Goal: Transaction & Acquisition: Book appointment/travel/reservation

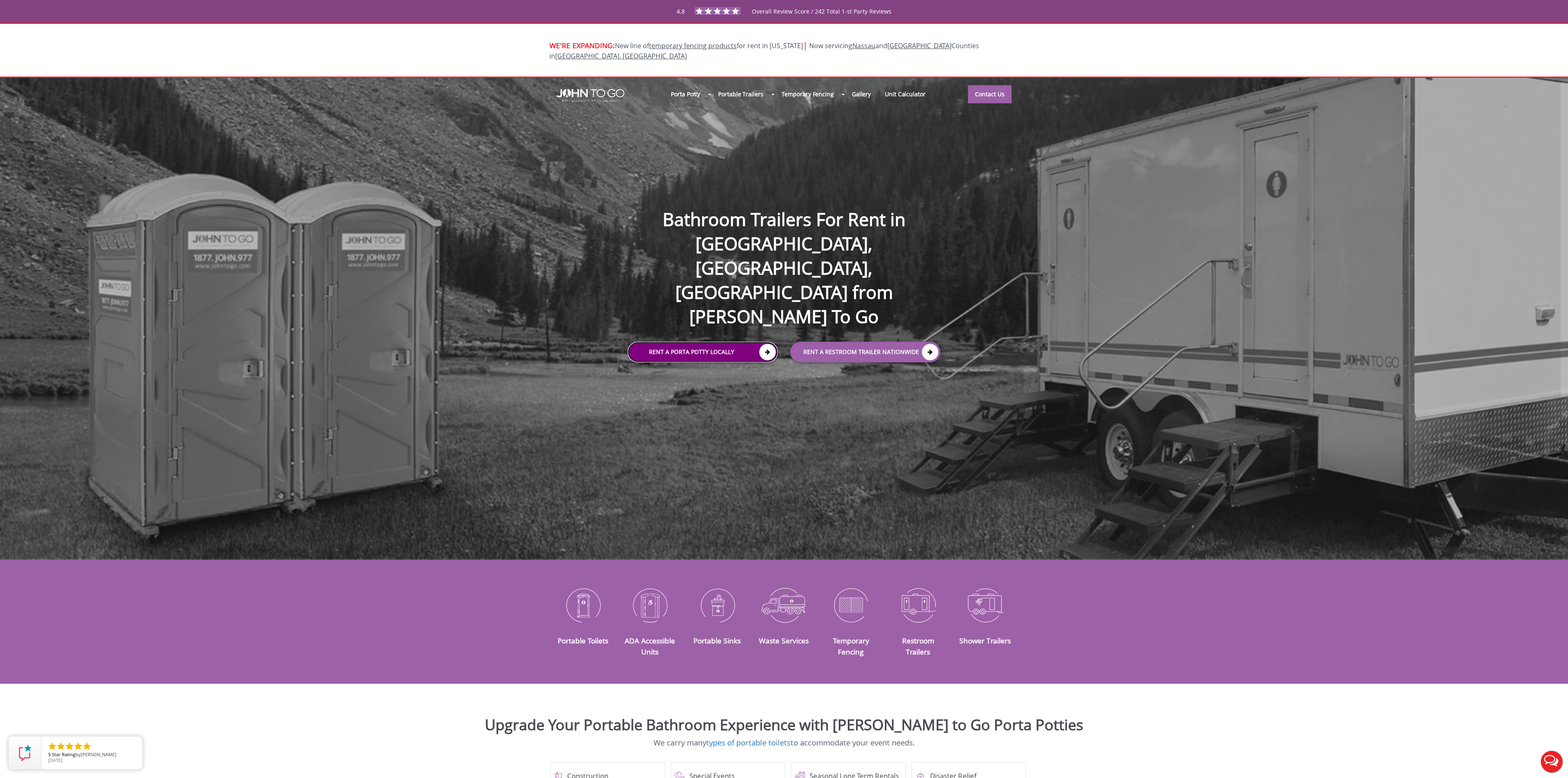
click at [643, 342] on link "Rent a Porta Potty Locally" at bounding box center [703, 352] width 150 height 20
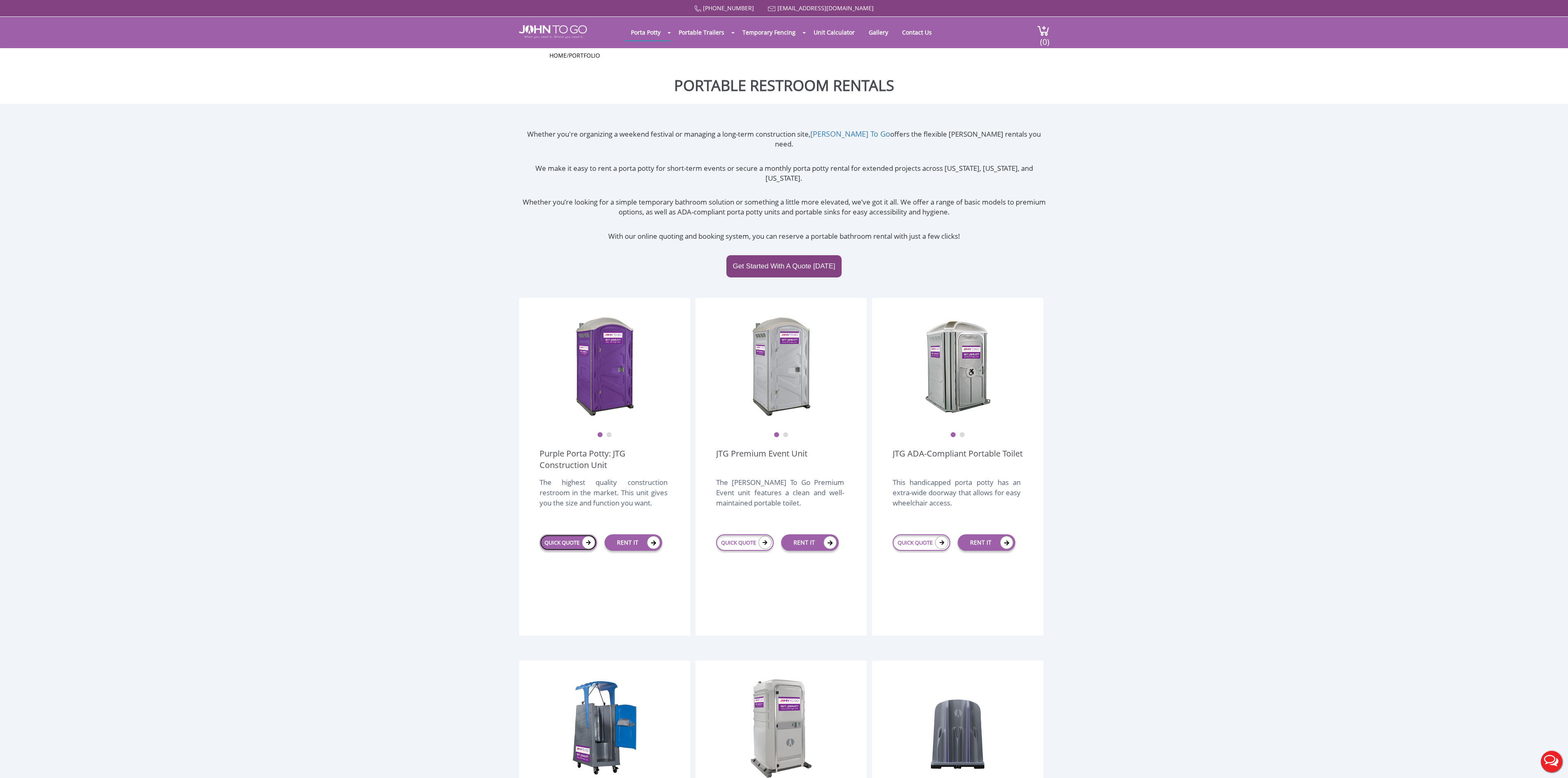
click at [562, 534] on link "QUICK QUOTE" at bounding box center [568, 542] width 58 height 17
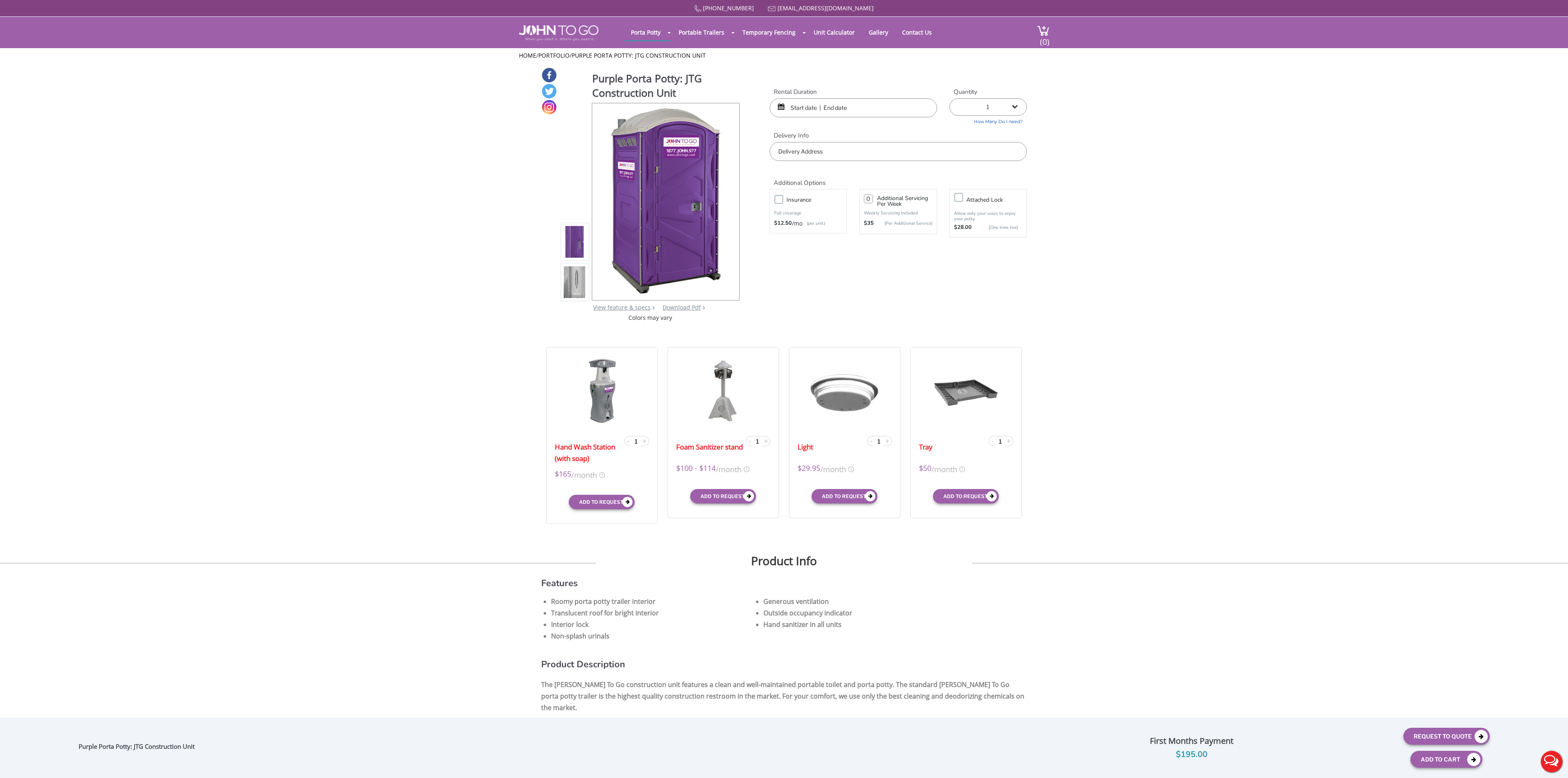
click at [805, 151] on input "text" at bounding box center [898, 151] width 257 height 19
drag, startPoint x: 823, startPoint y: 156, endPoint x: 817, endPoint y: 143, distance: 14.3
click at [820, 151] on input "text" at bounding box center [898, 151] width 257 height 19
type input "Burlington County, NJ, USA"
click at [781, 106] on div at bounding box center [854, 108] width 168 height 19
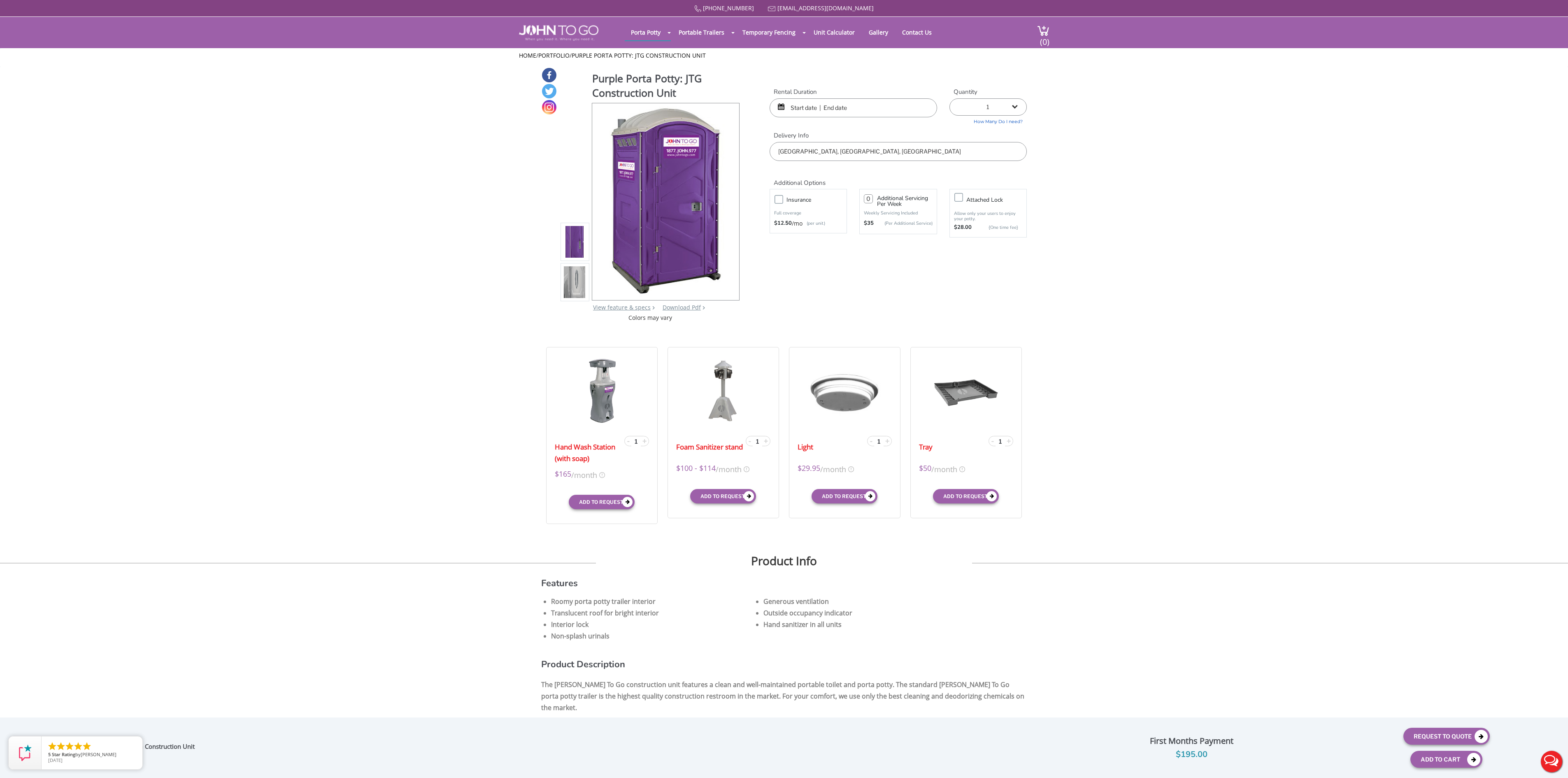
click at [781, 106] on div at bounding box center [854, 108] width 168 height 19
click at [789, 106] on input "text" at bounding box center [854, 108] width 168 height 19
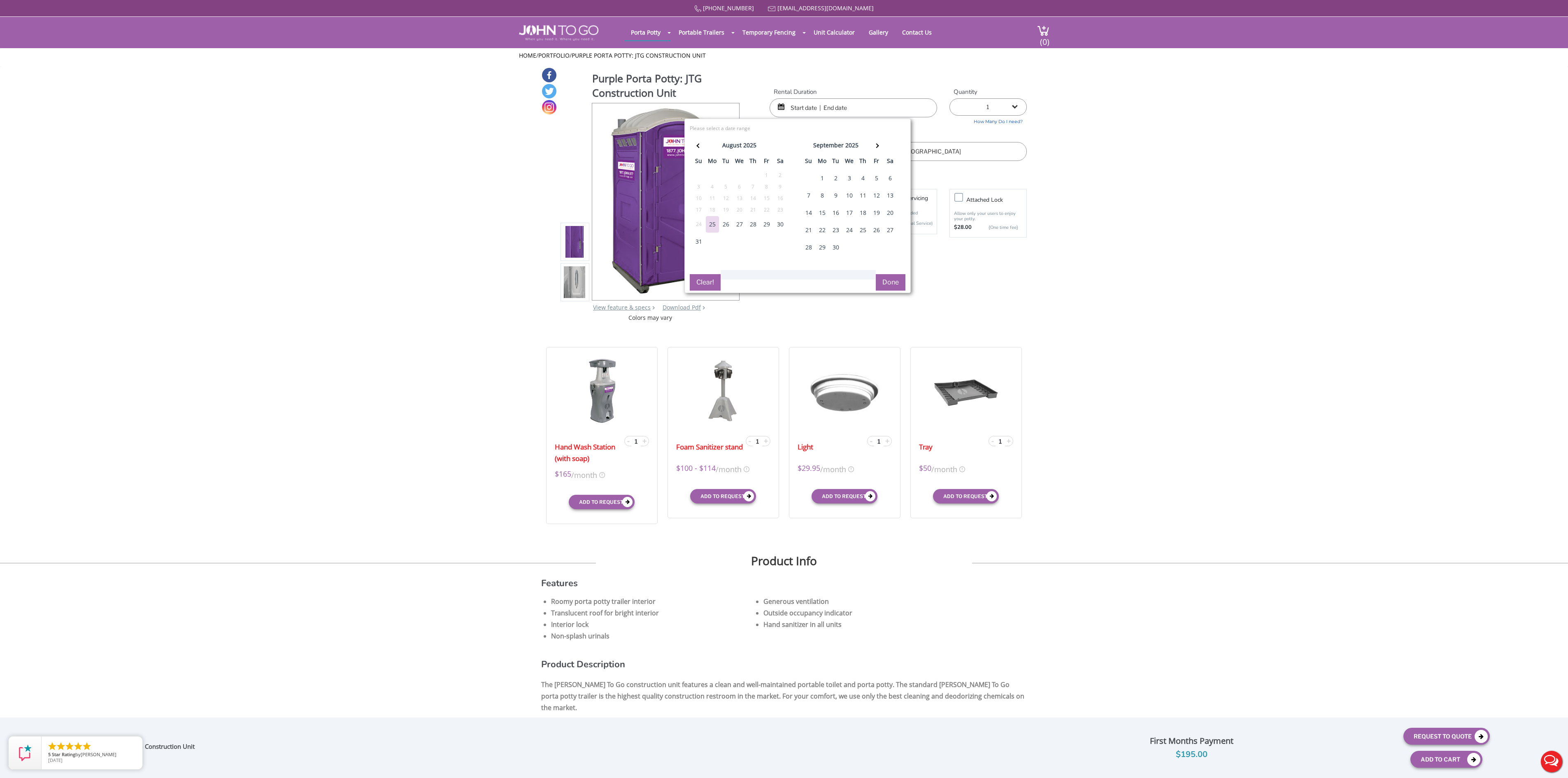
click at [816, 186] on div "1" at bounding box center [822, 179] width 13 height 17
click at [874, 147] on span at bounding box center [876, 145] width 5 height 5
click at [869, 155] on th at bounding box center [876, 146] width 14 height 17
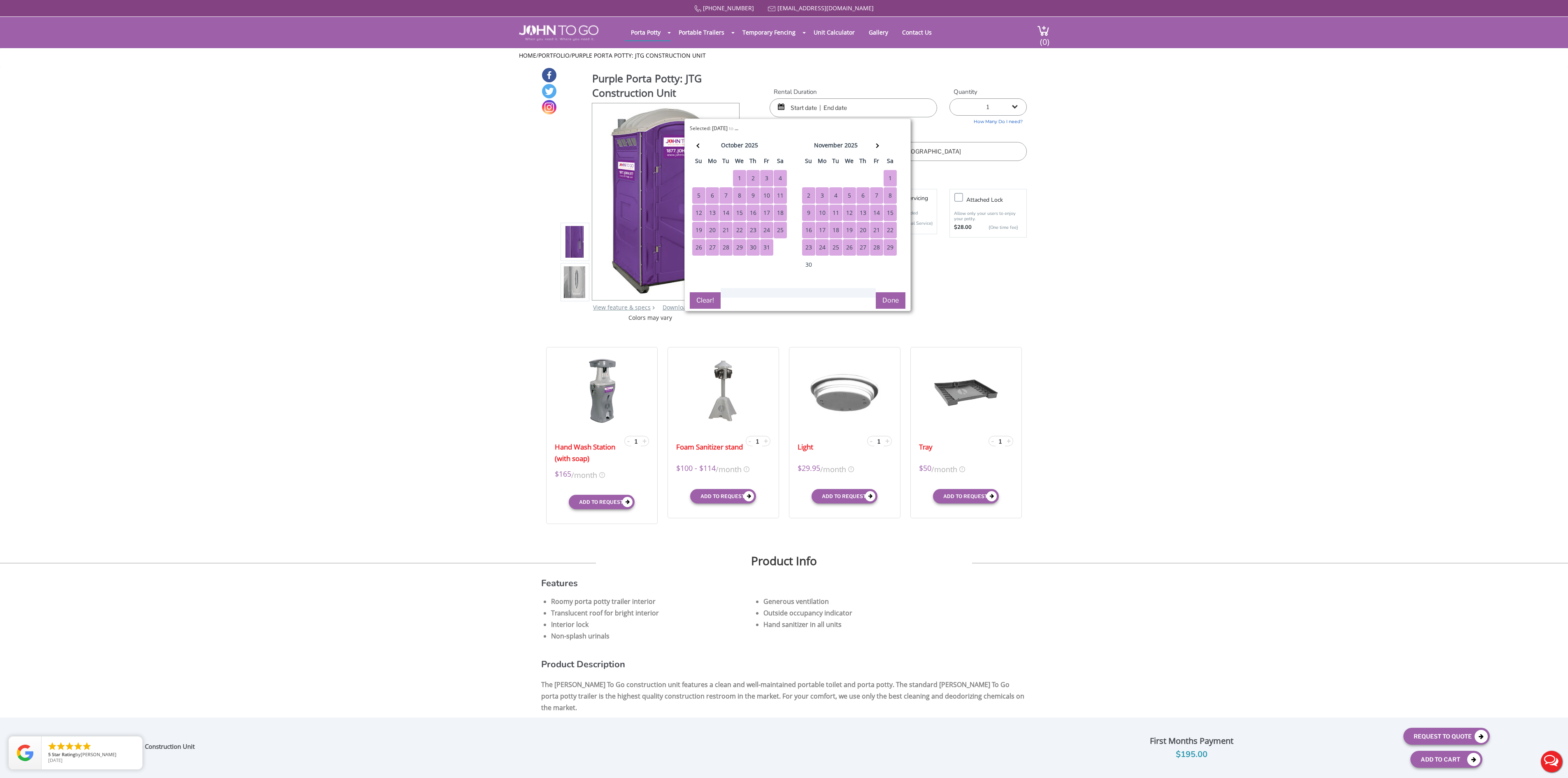
click at [884, 256] on div "29" at bounding box center [890, 248] width 13 height 17
type input "09/01/2025 to 11/29/2025"
click at [895, 308] on button "Done" at bounding box center [890, 300] width 29 height 17
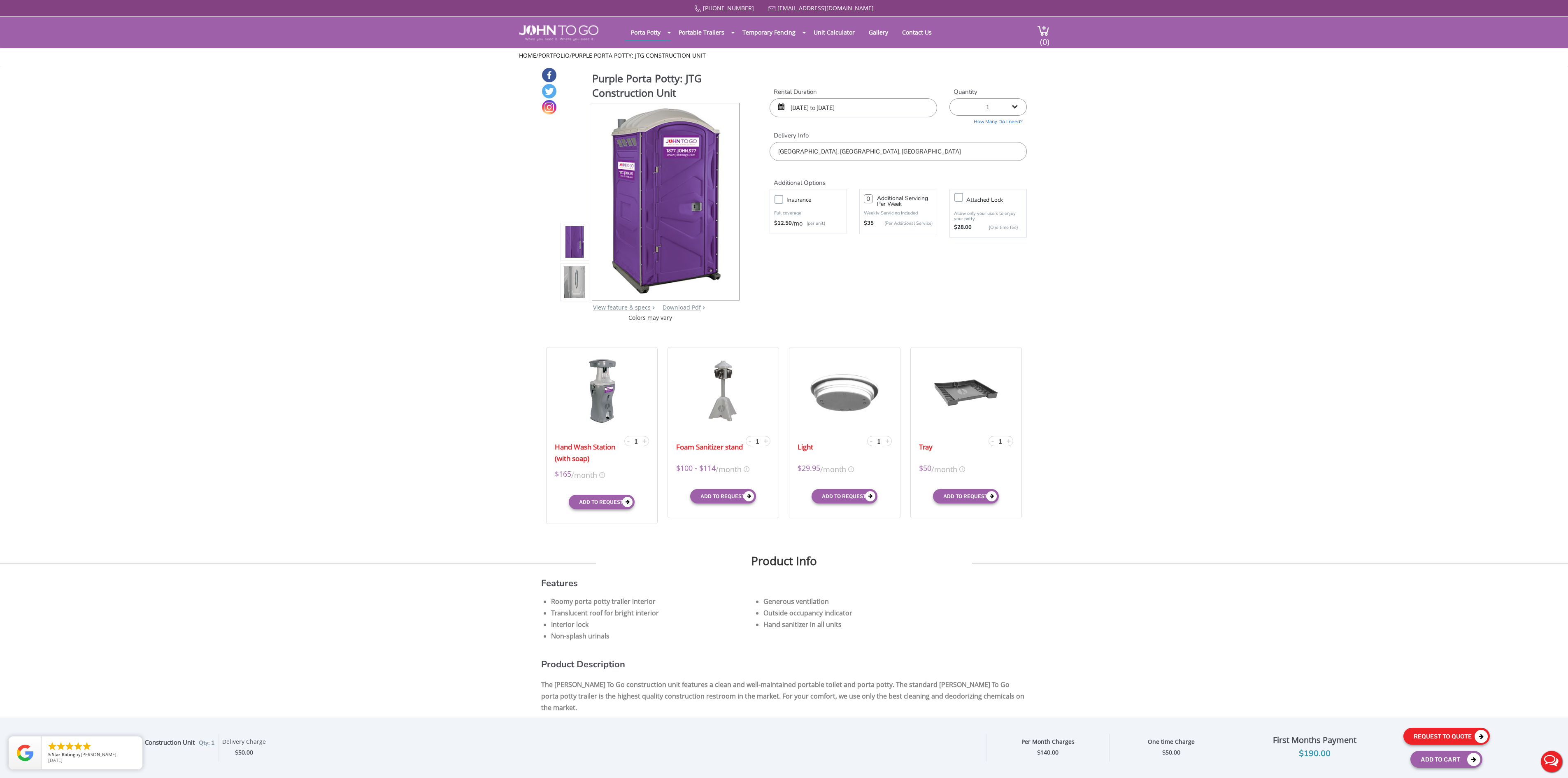
click at [1452, 734] on button "Request To Quote" at bounding box center [1446, 736] width 87 height 17
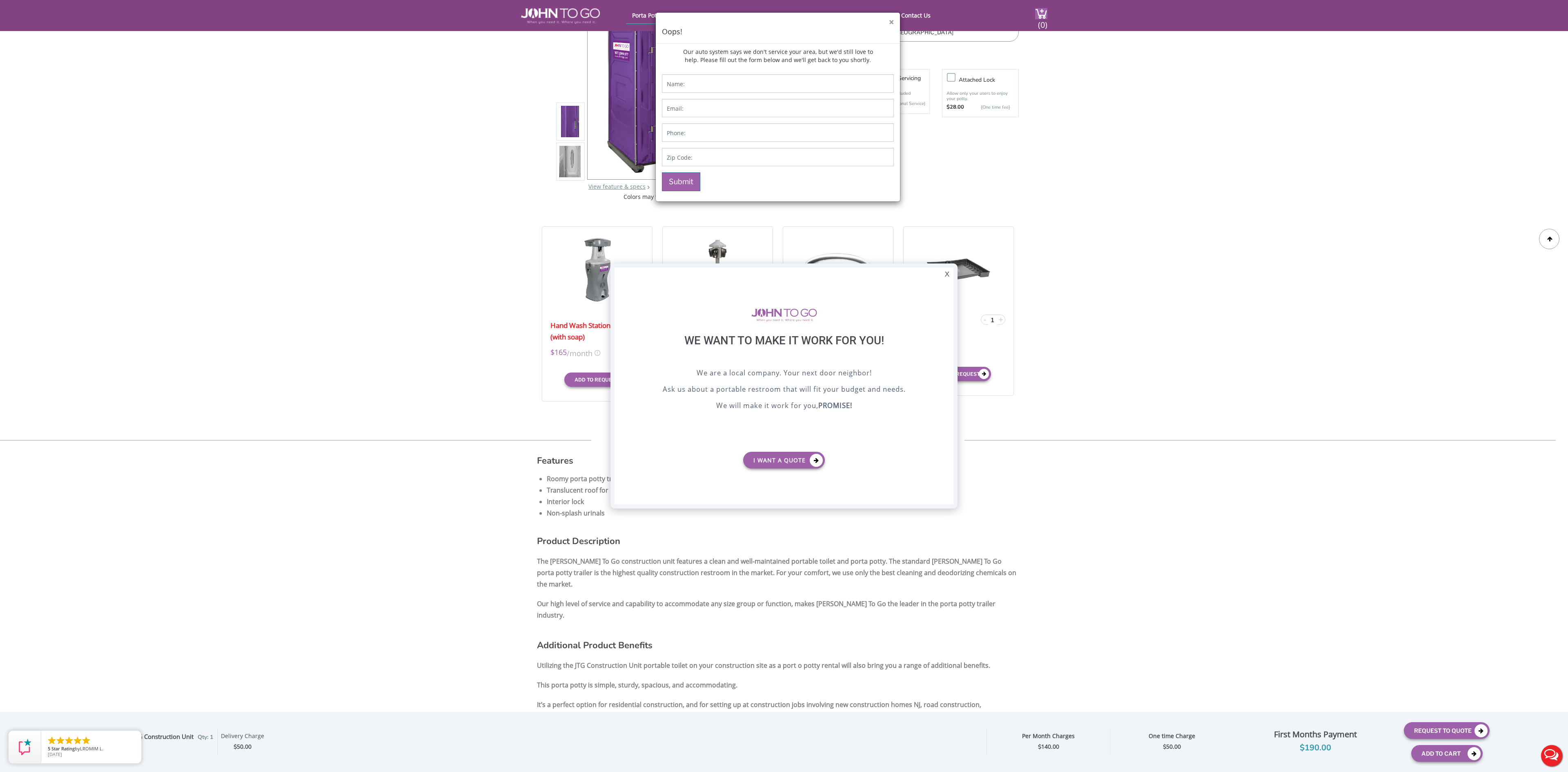
click at [889, 22] on button "×" at bounding box center [891, 22] width 5 height 8
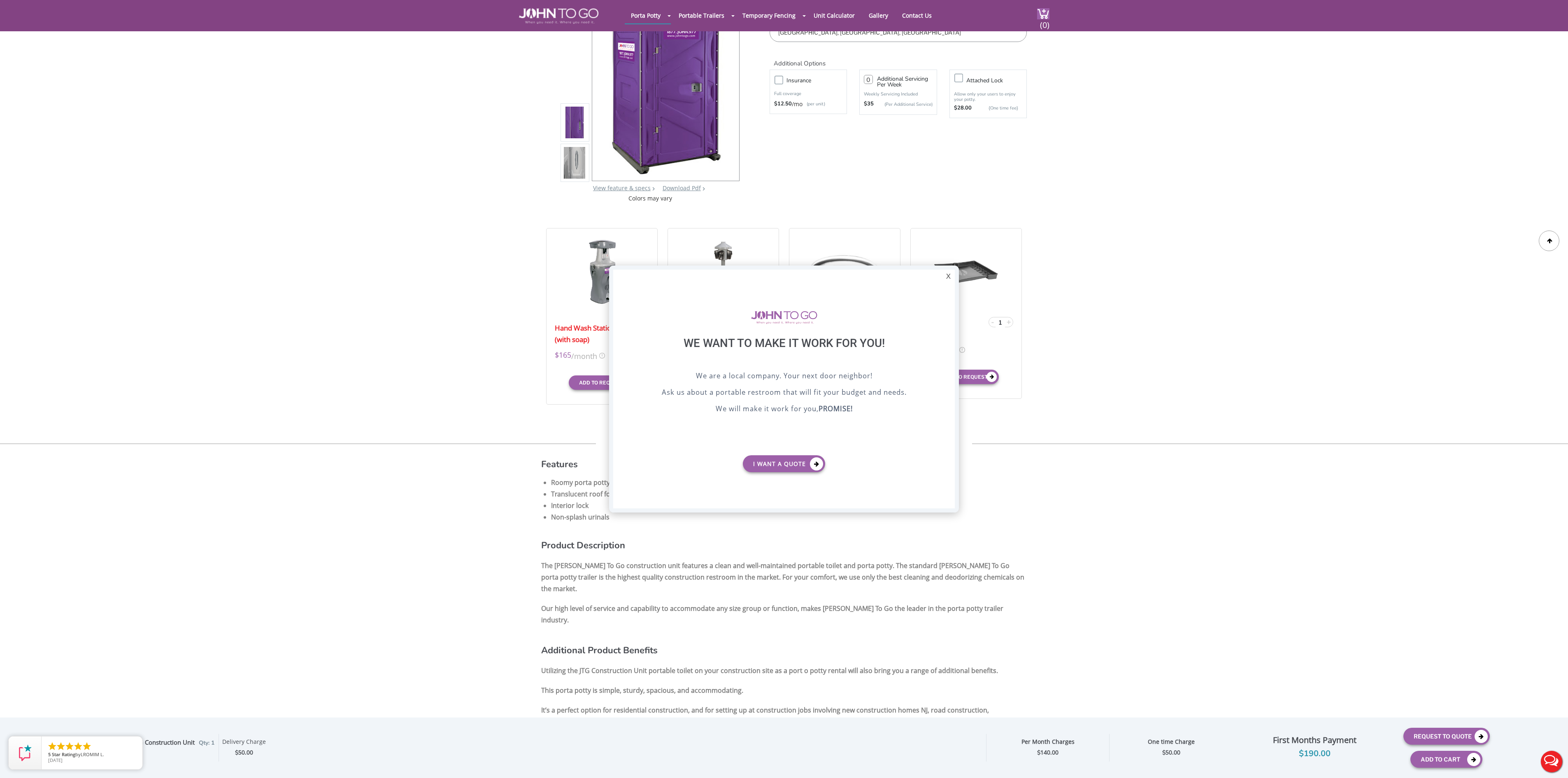
drag, startPoint x: 945, startPoint y: 275, endPoint x: 1051, endPoint y: 233, distance: 114.0
click at [949, 273] on div "X" at bounding box center [948, 276] width 13 height 14
click at [1182, 170] on div at bounding box center [784, 389] width 1568 height 778
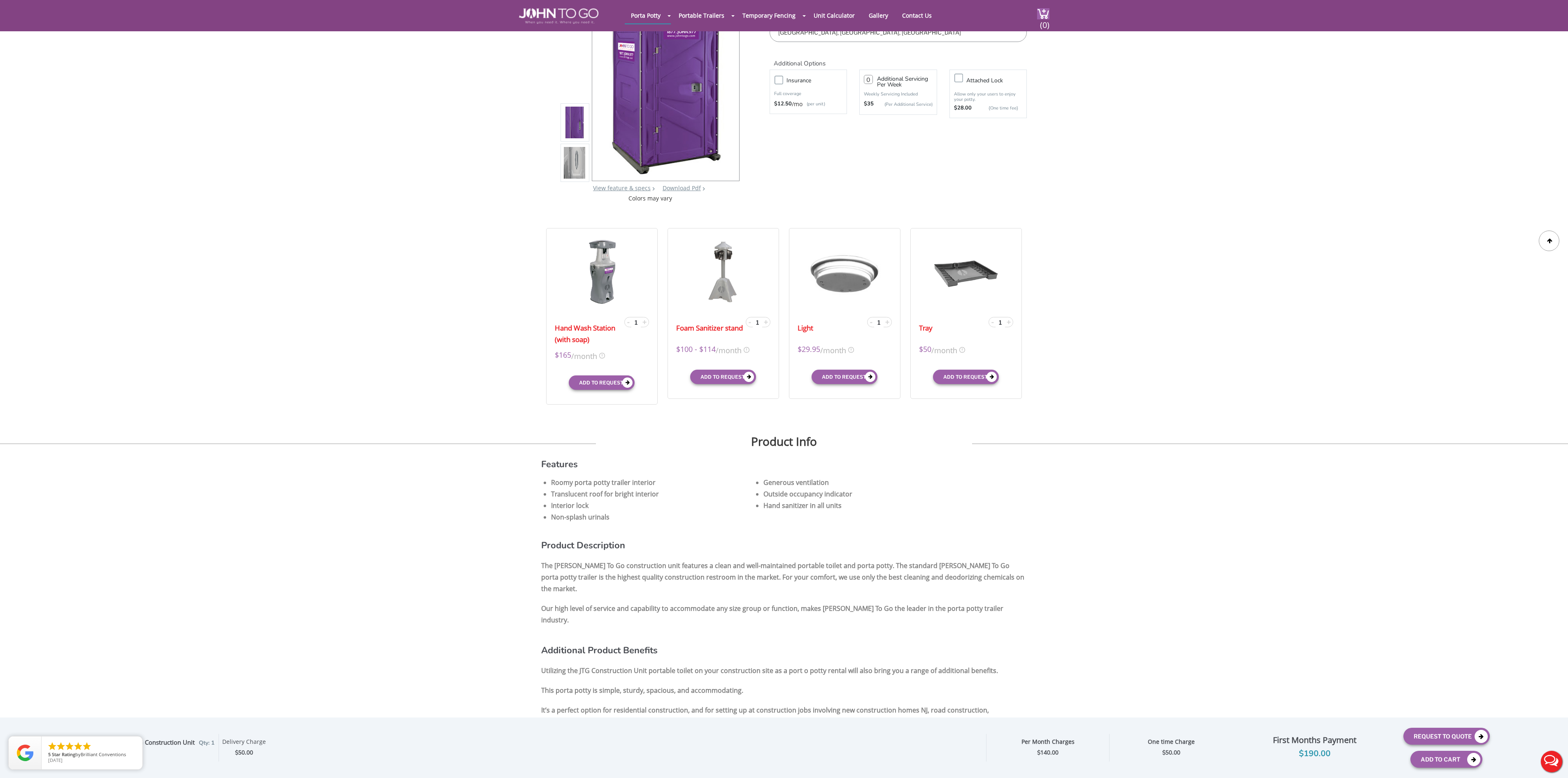
drag, startPoint x: 855, startPoint y: 168, endPoint x: 854, endPoint y: 165, distance: 3.2
click at [854, 165] on div "Purple Porta Potty: JTG Construction Unit View feature & specs Download Pdf Pro…" at bounding box center [784, 75] width 485 height 255
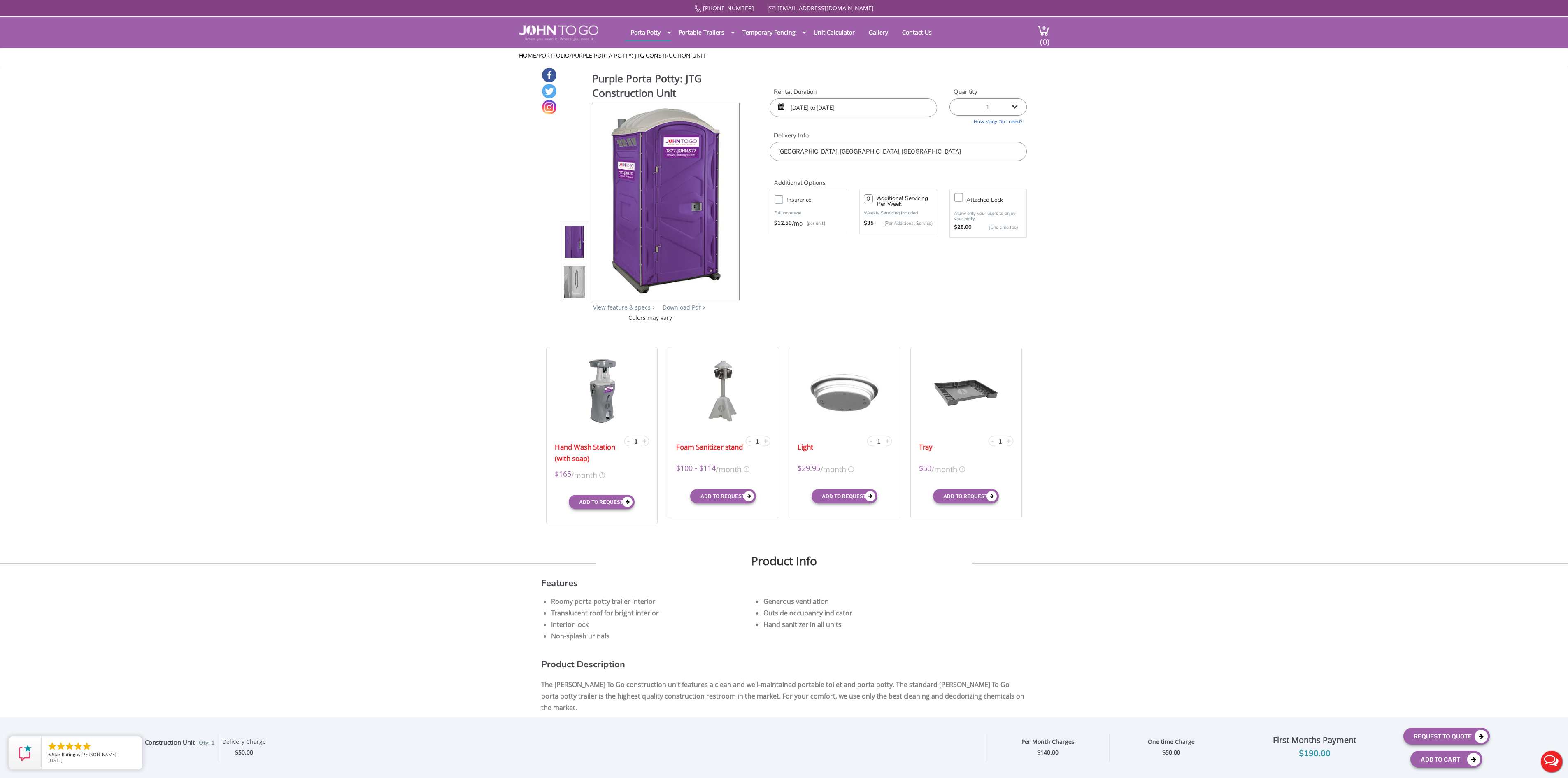
drag, startPoint x: 842, startPoint y: 143, endPoint x: 834, endPoint y: 154, distance: 13.6
click at [842, 149] on input "Burlington County, NJ, USA" at bounding box center [898, 151] width 257 height 19
click at [834, 154] on input "Burlington County, NJ, USA" at bounding box center [898, 151] width 257 height 19
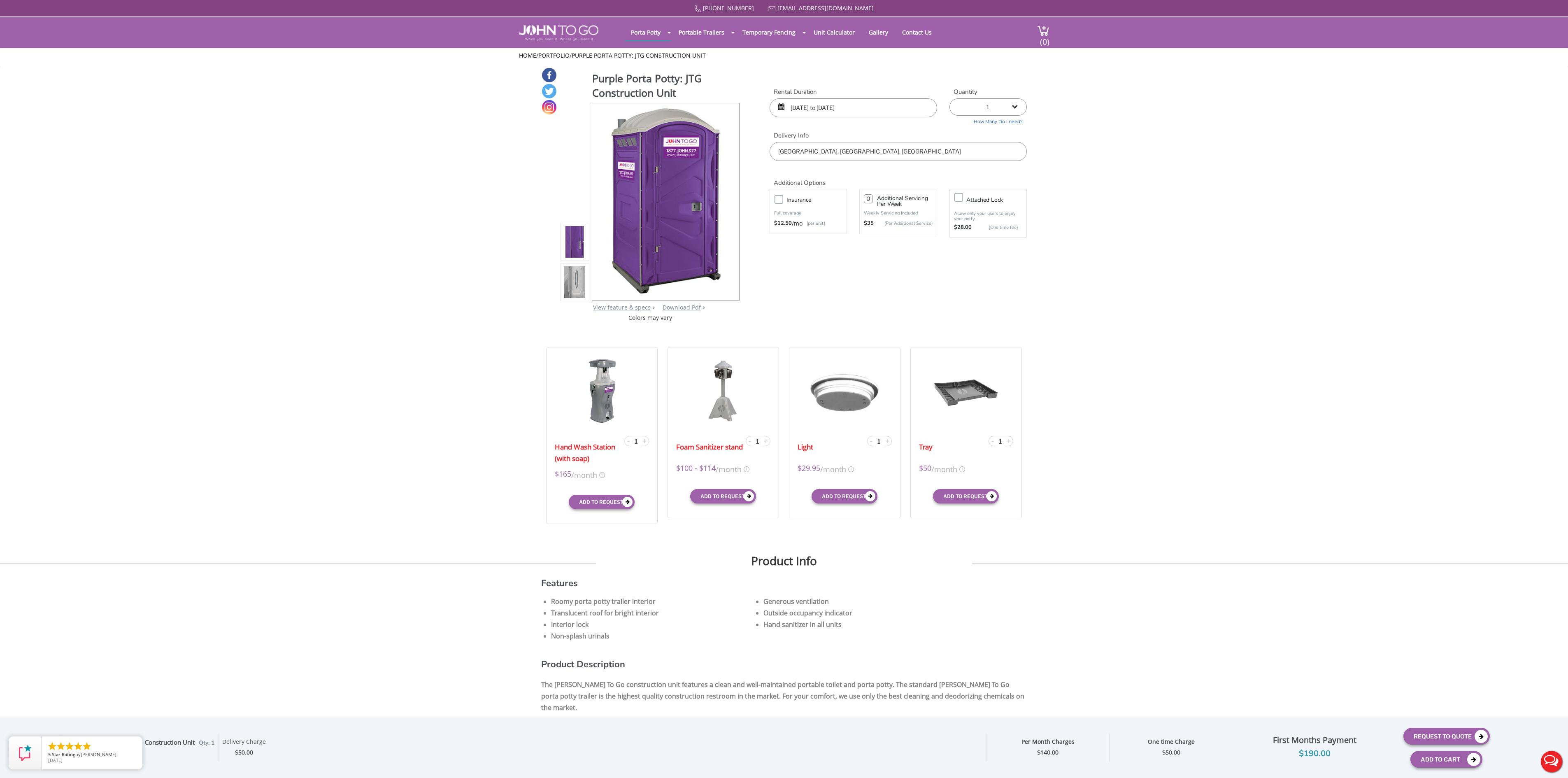
type input "a"
type input "Jacksonville"
click at [807, 295] on div "877 564 6977 info@johntogo.com Porta Potty Portable Toilets ADA Accessible Unit…" at bounding box center [784, 394] width 1568 height 788
click at [807, 295] on div "Purple Porta Potty: JTG Construction Unit View feature & specs Download Pdf Pro…" at bounding box center [784, 194] width 485 height 255
drag, startPoint x: 1137, startPoint y: 147, endPoint x: 1139, endPoint y: 9, distance: 138.0
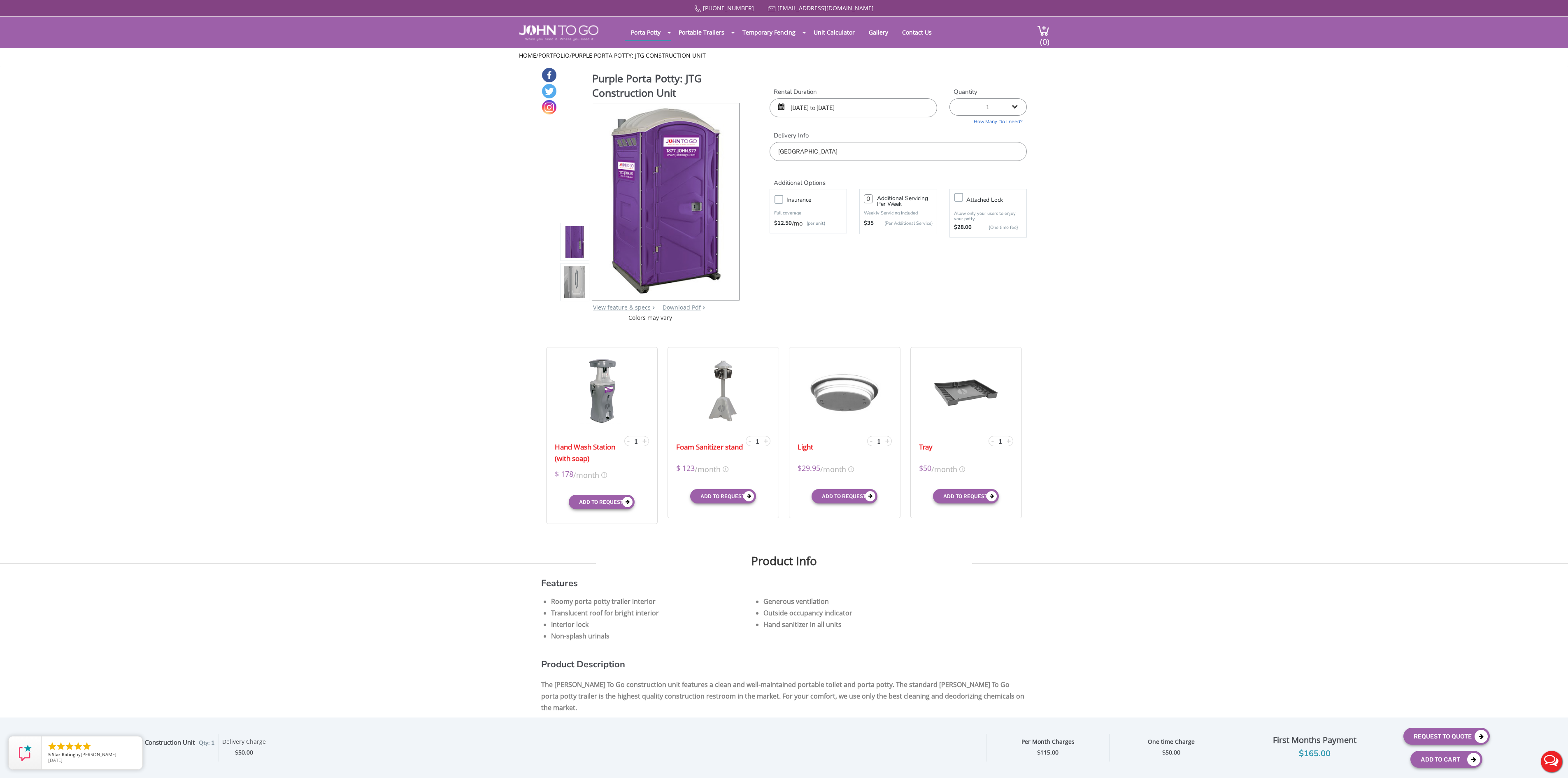
click at [558, 27] on img at bounding box center [559, 32] width 79 height 16
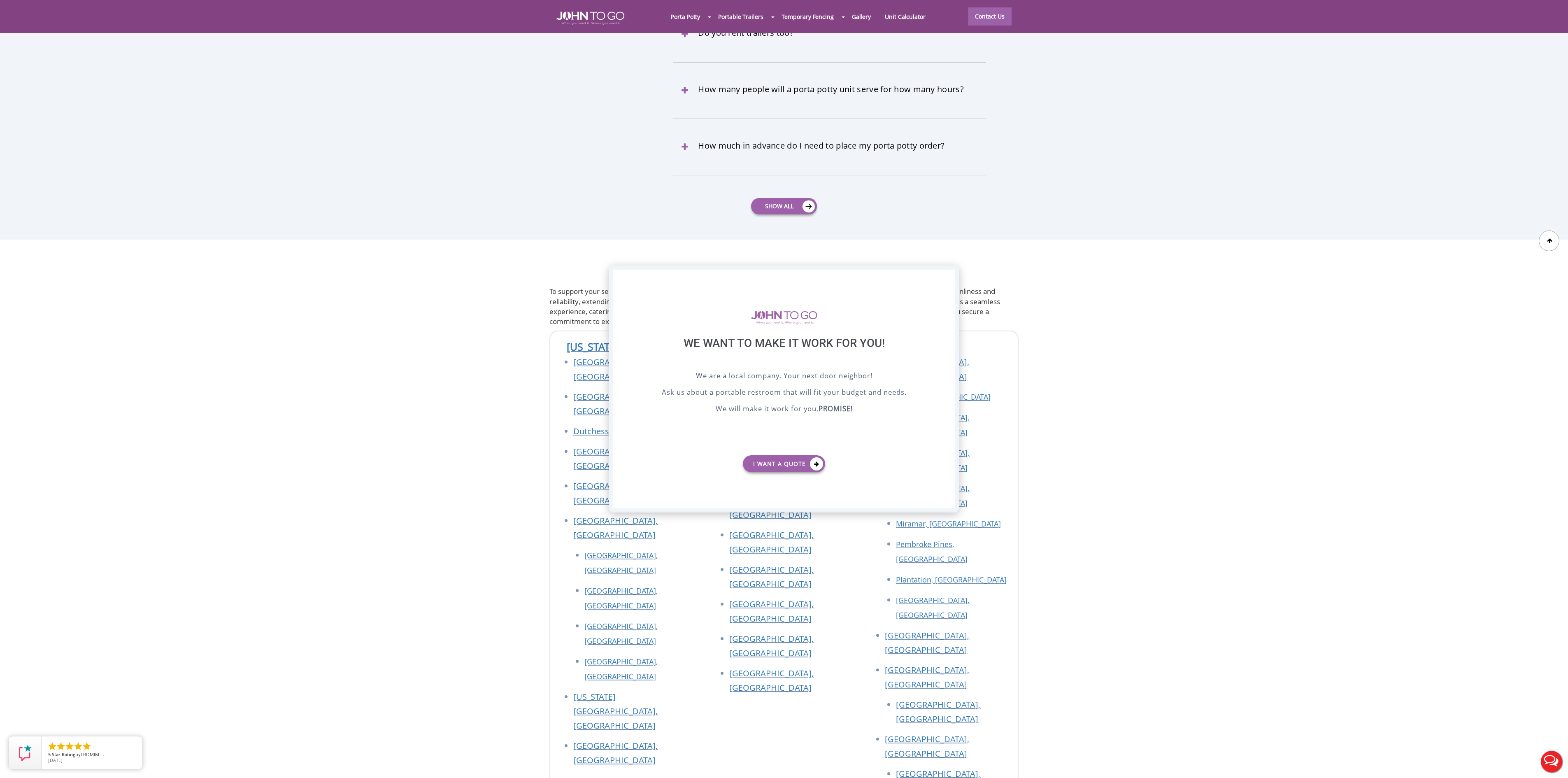
click at [950, 275] on div "X" at bounding box center [948, 276] width 13 height 14
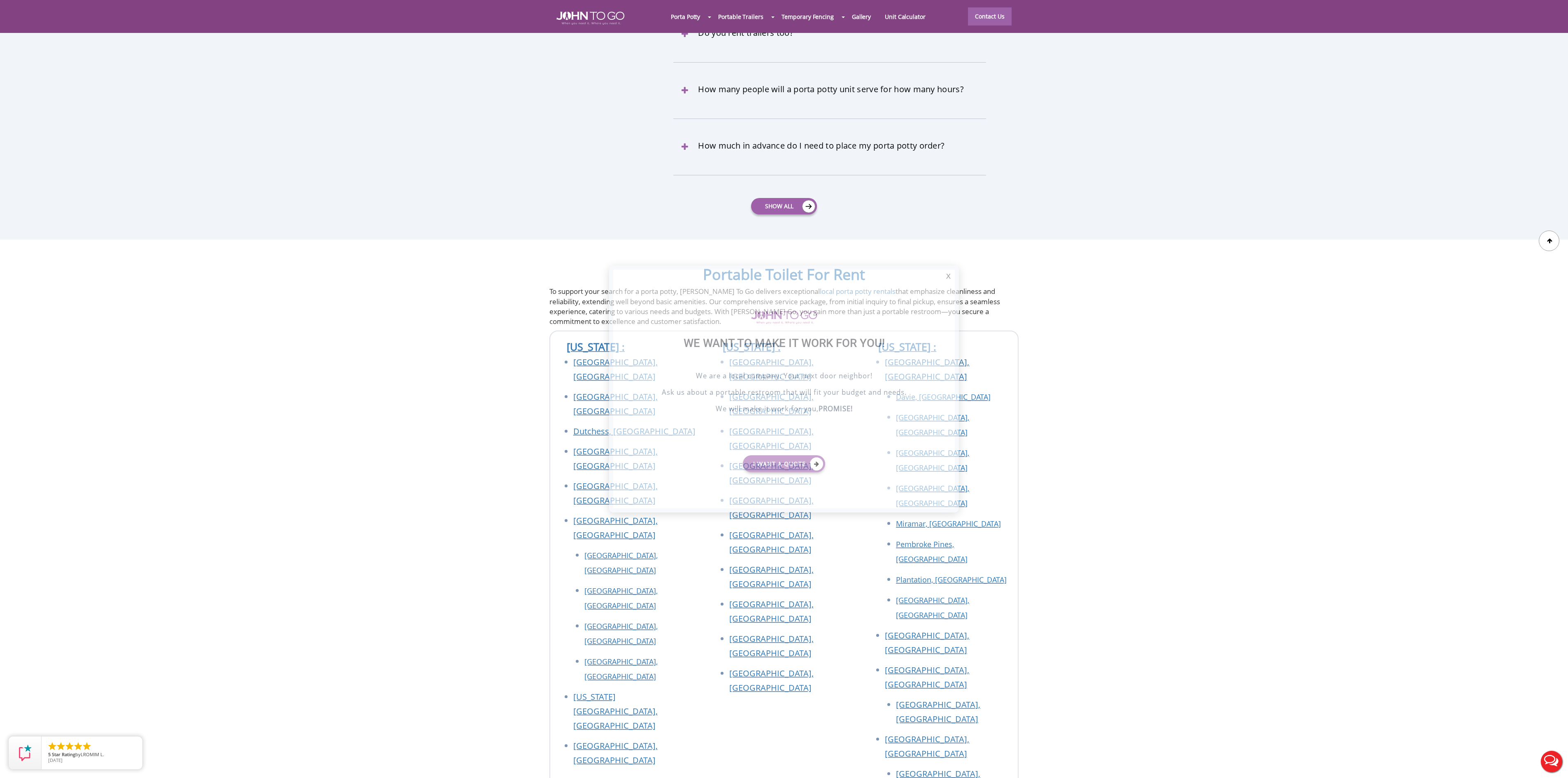
click at [1179, 281] on div at bounding box center [784, 389] width 1568 height 778
